Goal: Find specific page/section: Find specific page/section

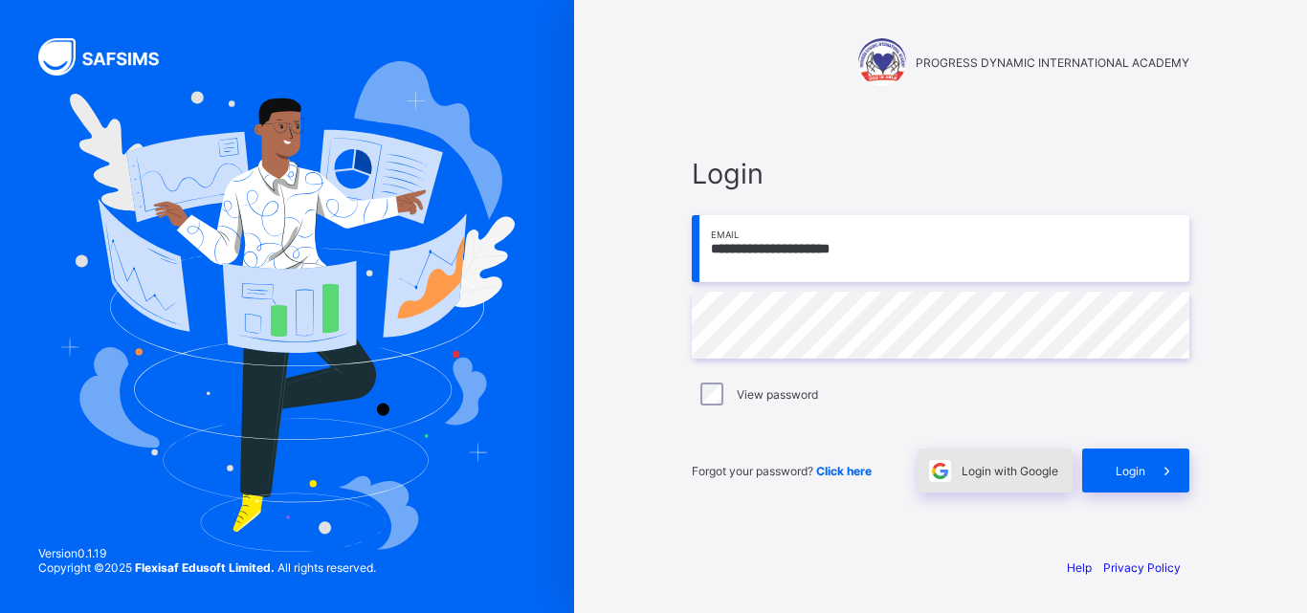
click at [1034, 472] on span "Login with Google" at bounding box center [1010, 471] width 97 height 14
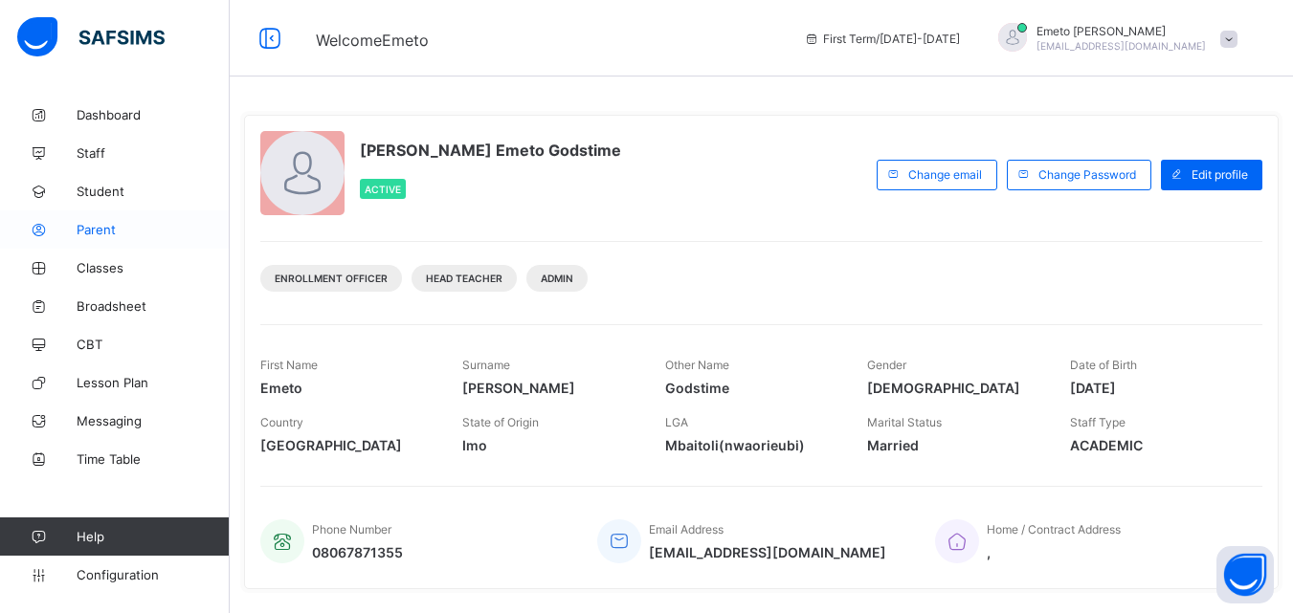
click at [98, 230] on span "Parent" at bounding box center [153, 229] width 153 height 15
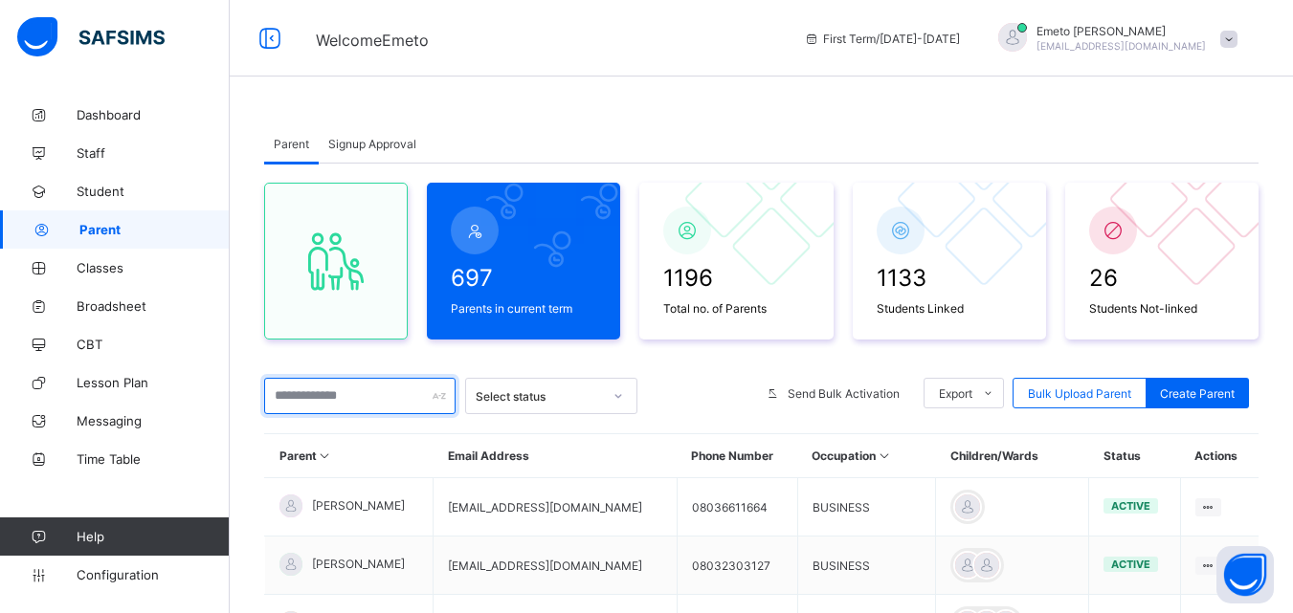
click at [354, 399] on input "text" at bounding box center [359, 396] width 191 height 36
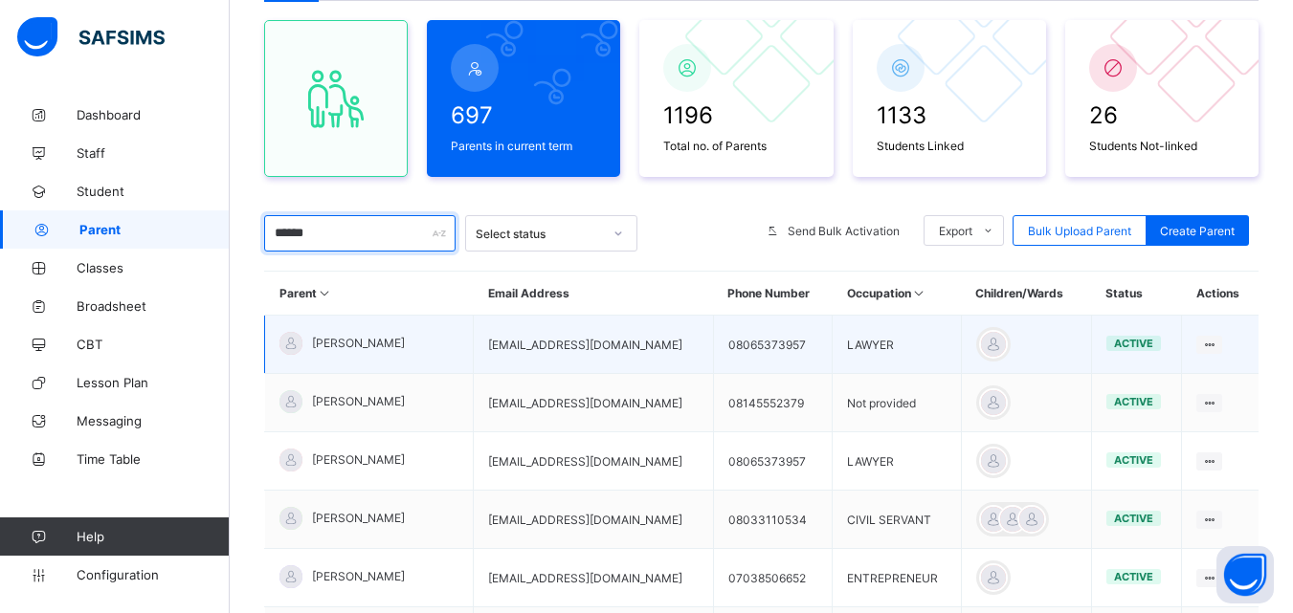
scroll to position [191, 0]
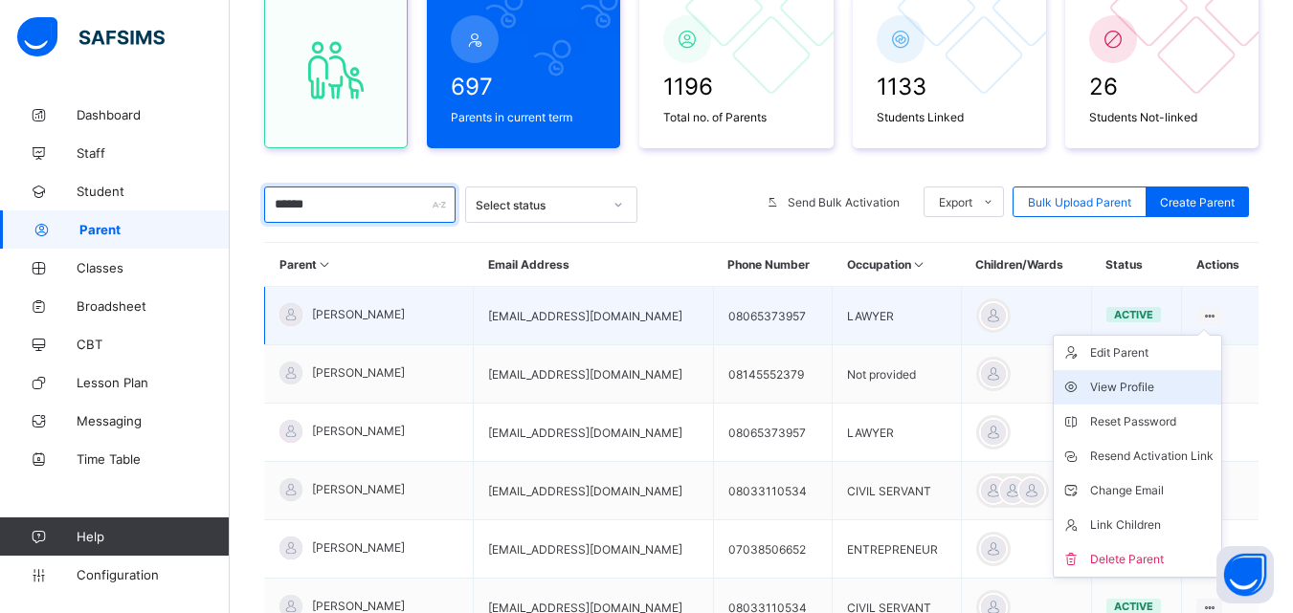
type input "******"
click at [1134, 383] on div "View Profile" at bounding box center [1151, 387] width 123 height 19
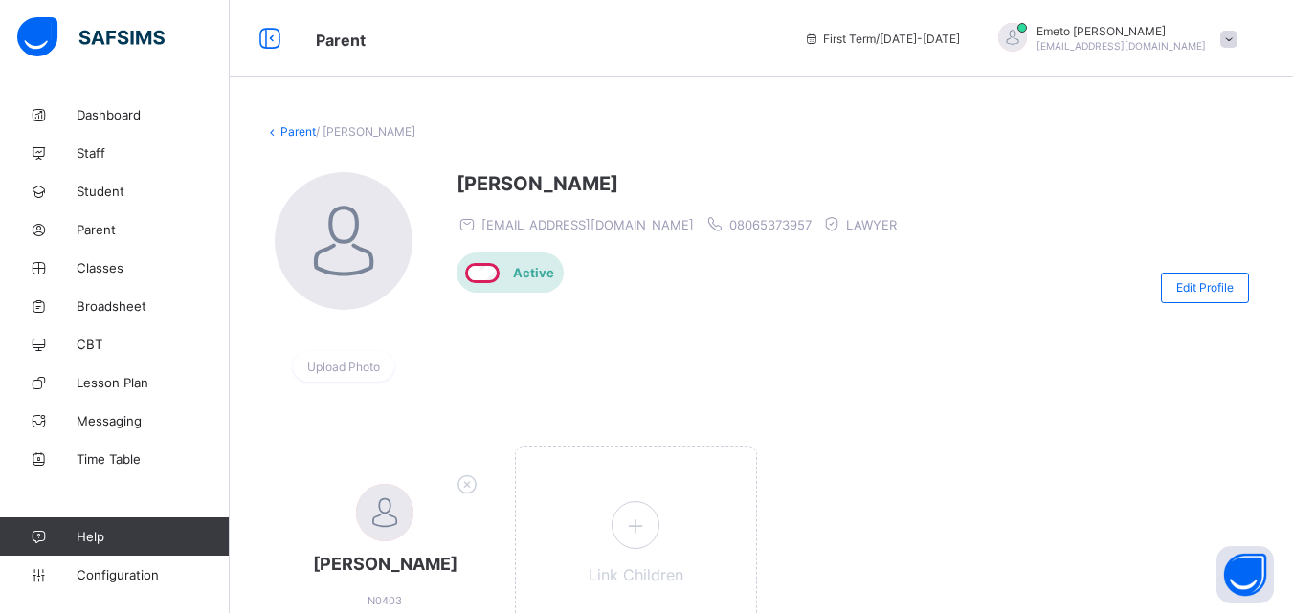
click at [291, 130] on link "Parent" at bounding box center [297, 131] width 35 height 14
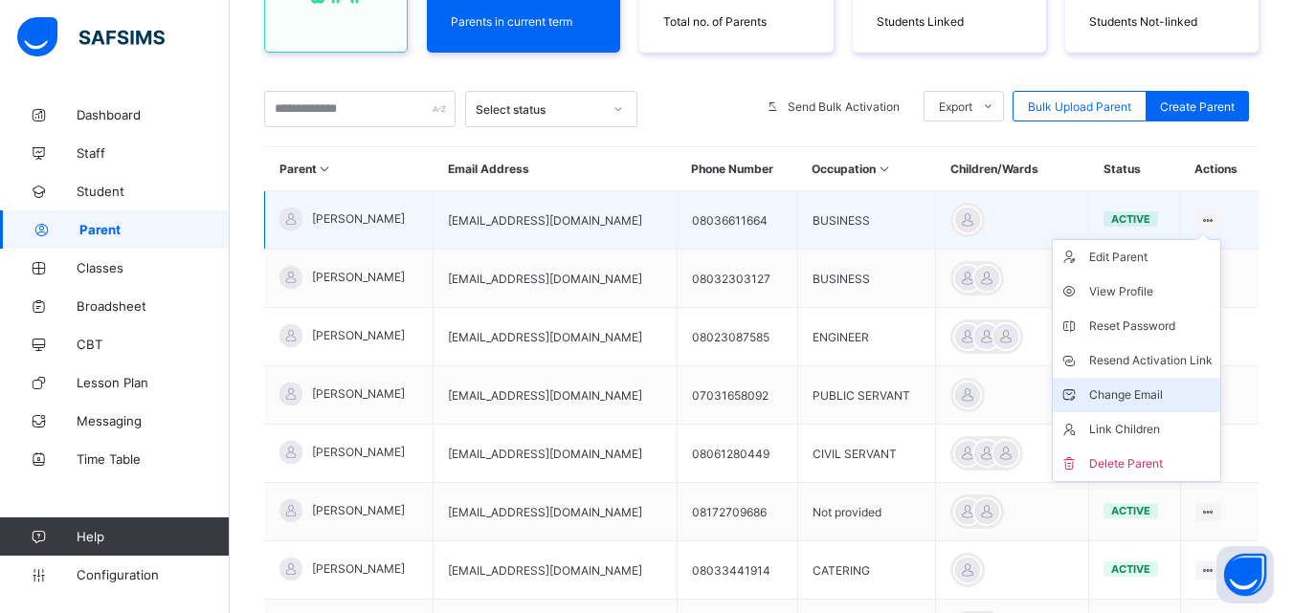
scroll to position [96, 0]
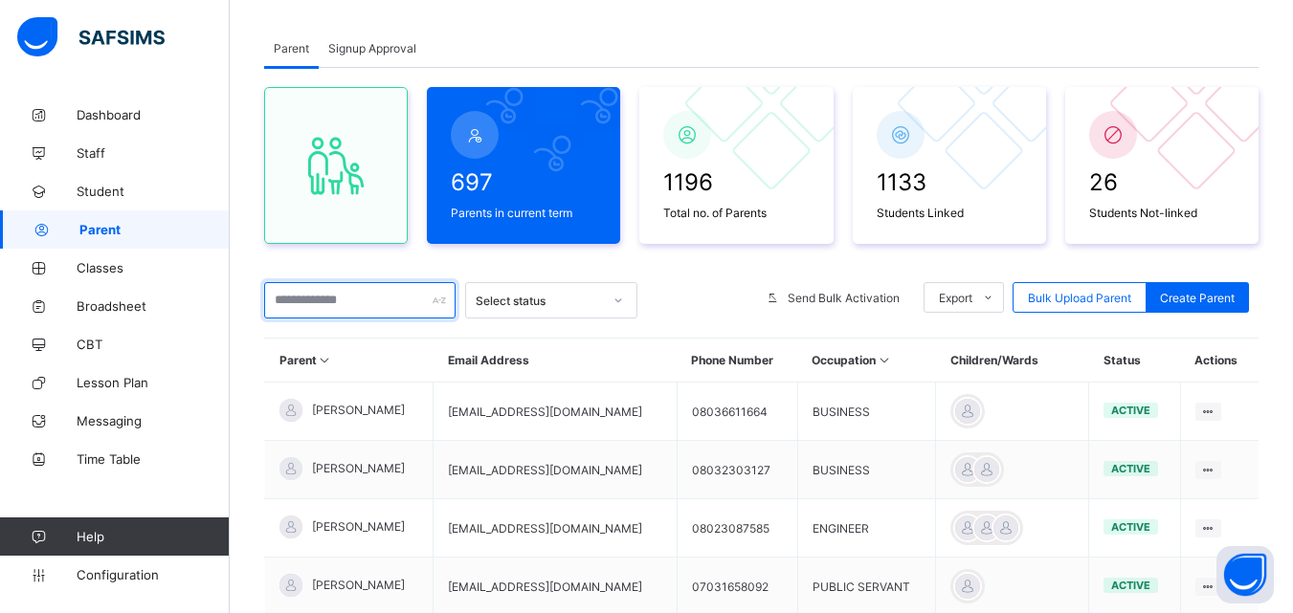
click at [336, 298] on input "text" at bounding box center [359, 300] width 191 height 36
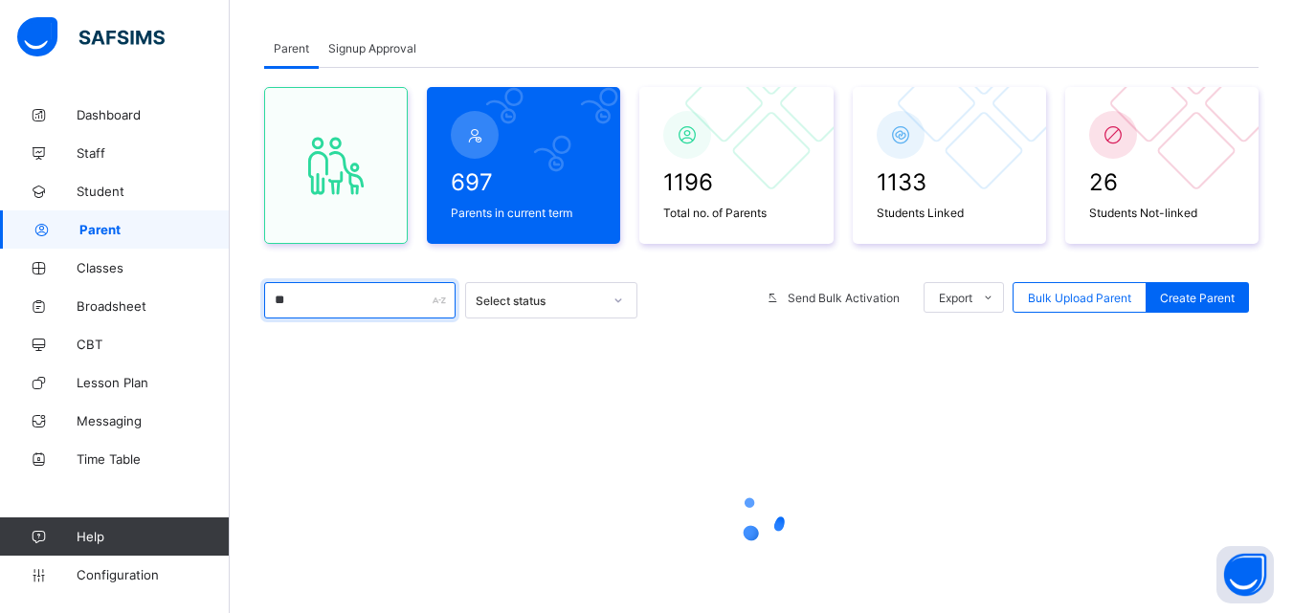
type input "*"
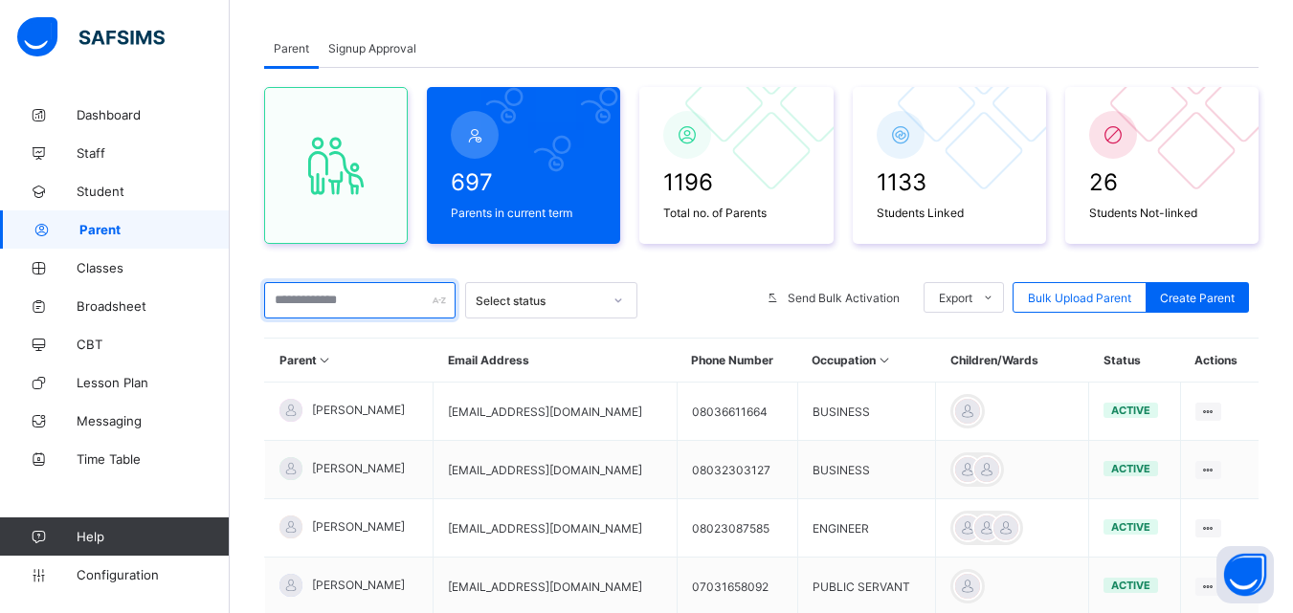
type input "*"
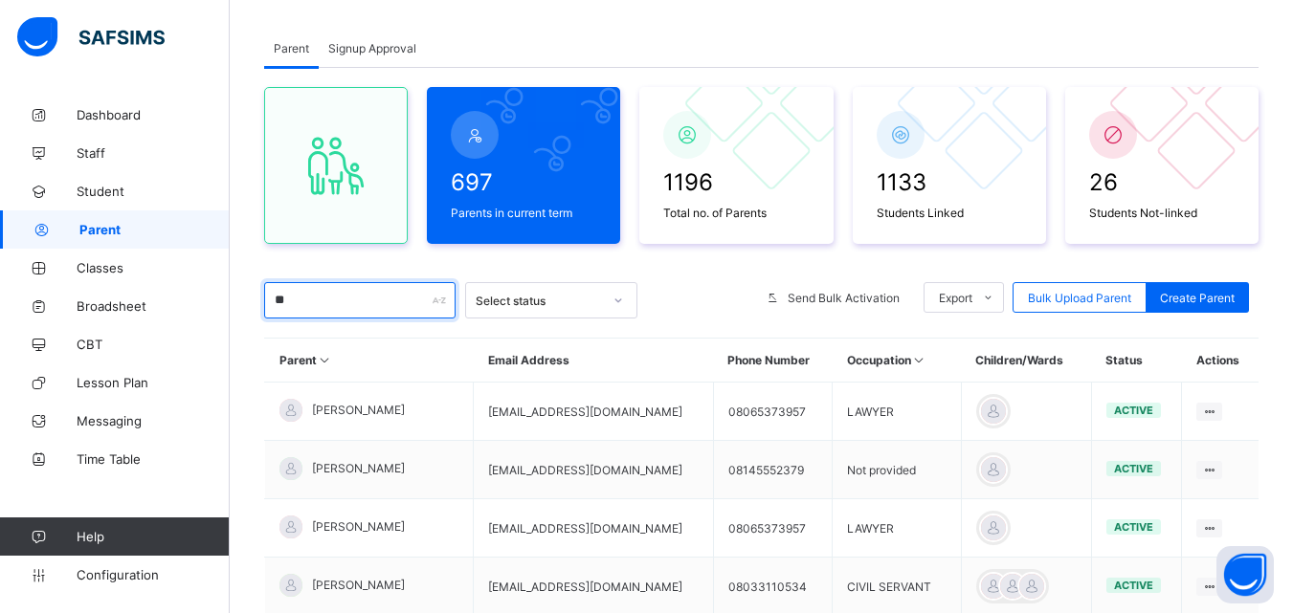
type input "*"
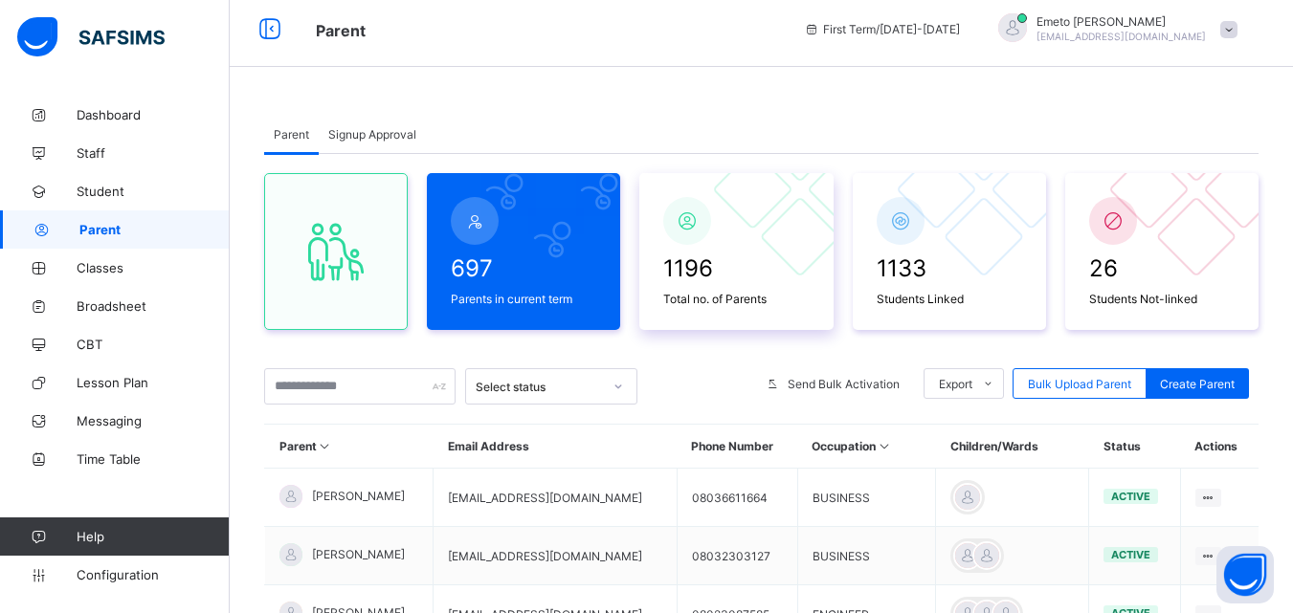
scroll to position [0, 0]
